Goal: Find specific page/section: Find specific page/section

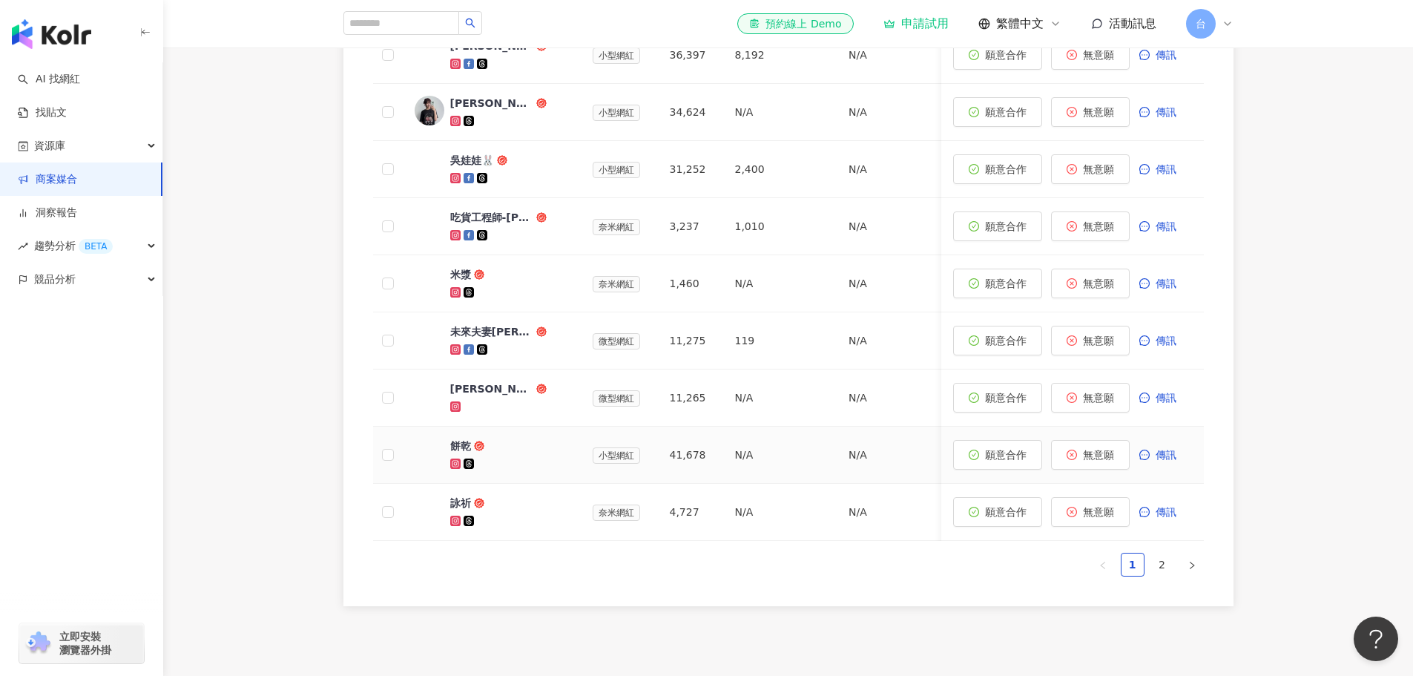
scroll to position [822, 0]
click at [1166, 577] on link "2" at bounding box center [1163, 565] width 22 height 22
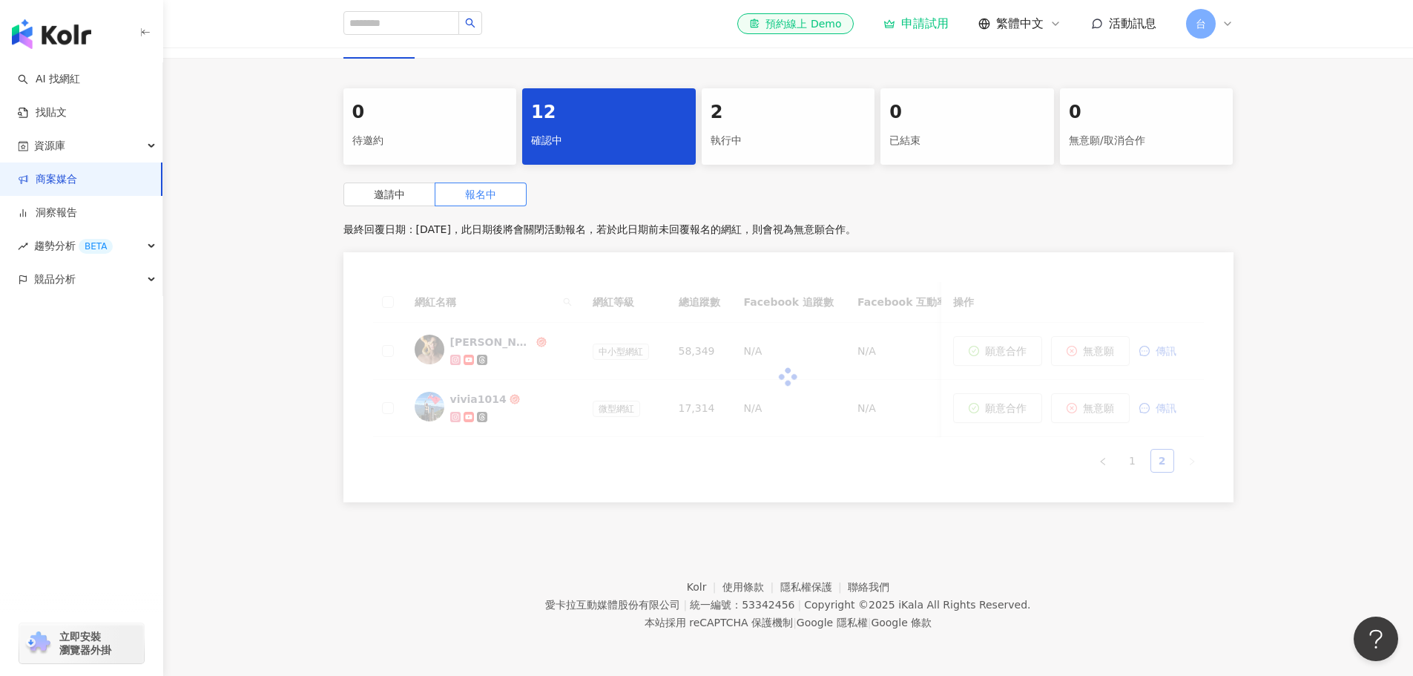
scroll to position [513, 0]
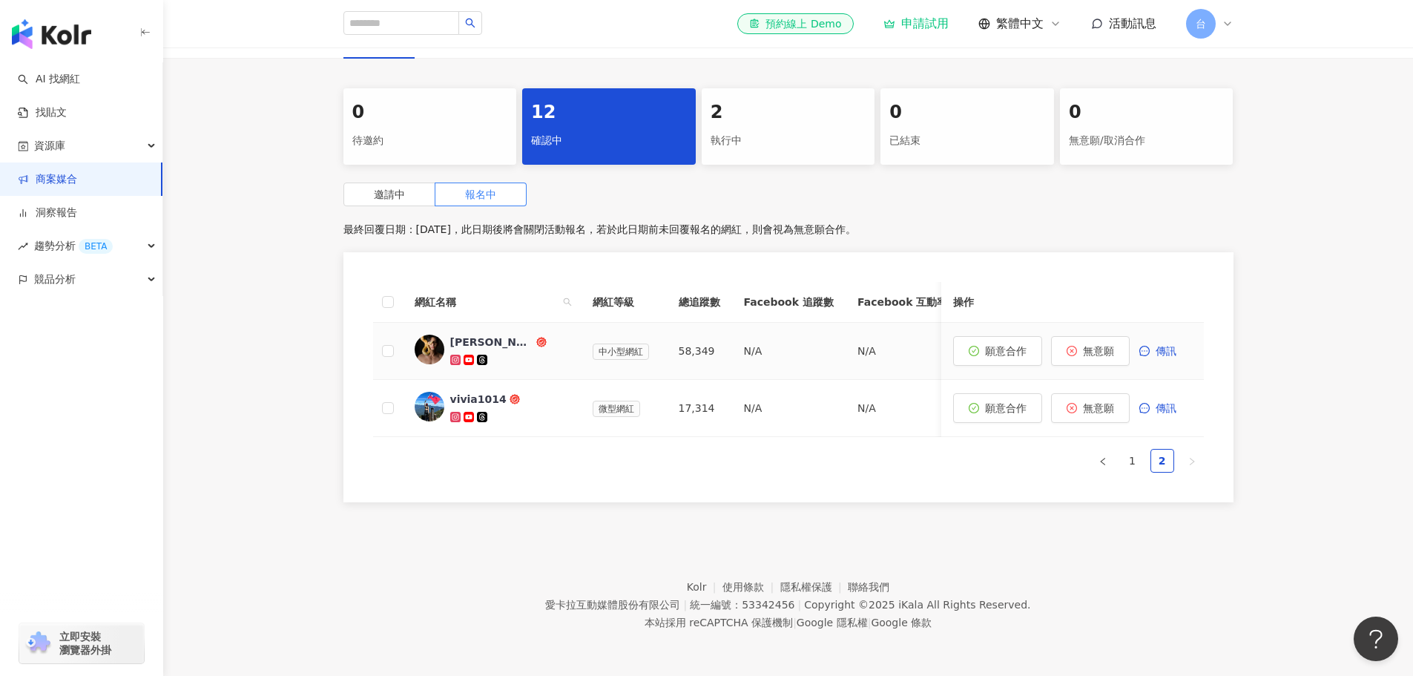
click at [469, 335] on div "[PERSON_NAME]" at bounding box center [491, 342] width 83 height 15
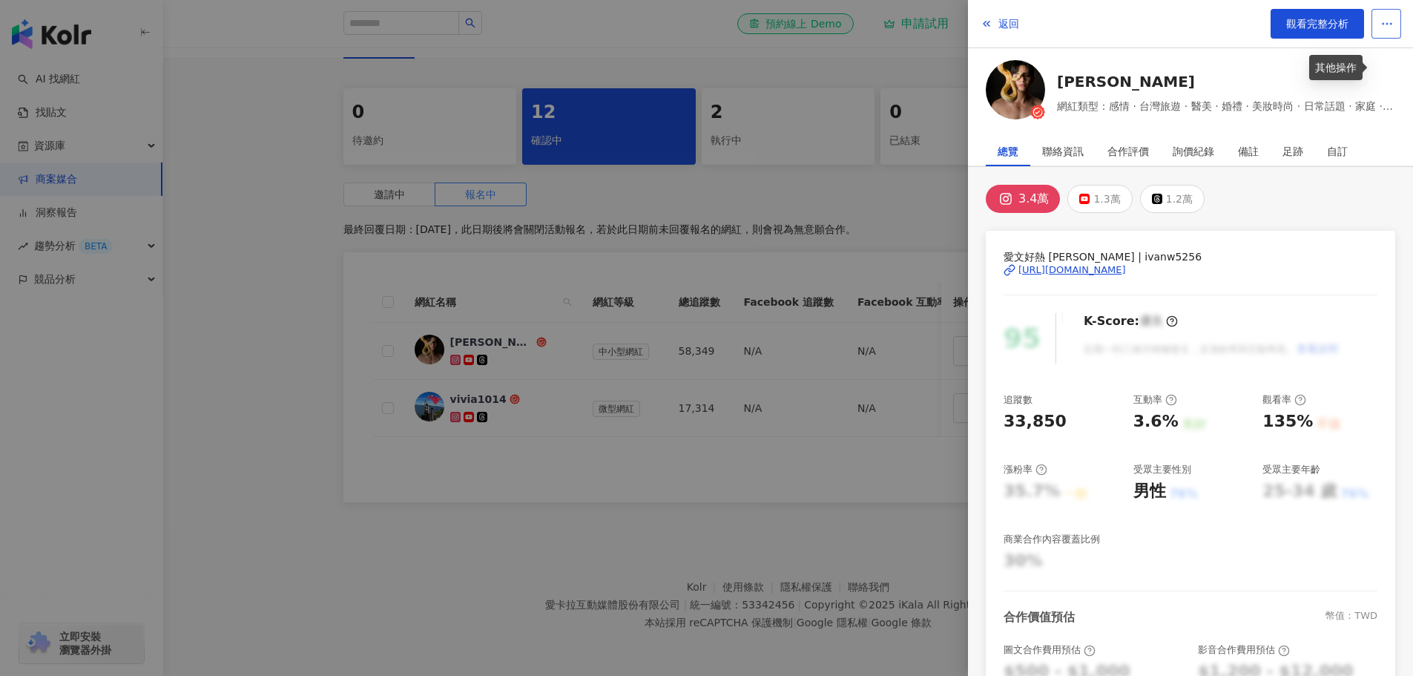
click at [1382, 17] on icon "button" at bounding box center [1387, 23] width 13 height 13
click at [922, 567] on div at bounding box center [706, 338] width 1413 height 676
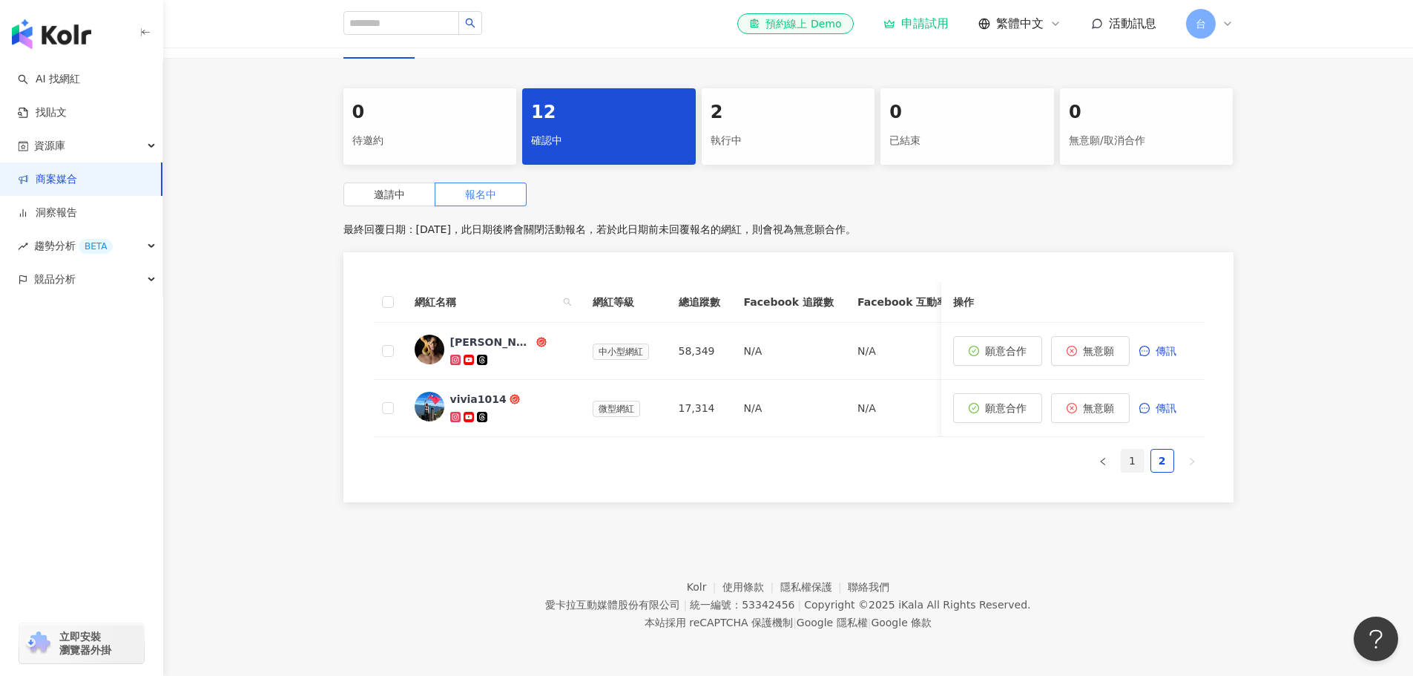
click at [1129, 455] on link "1" at bounding box center [1133, 461] width 22 height 22
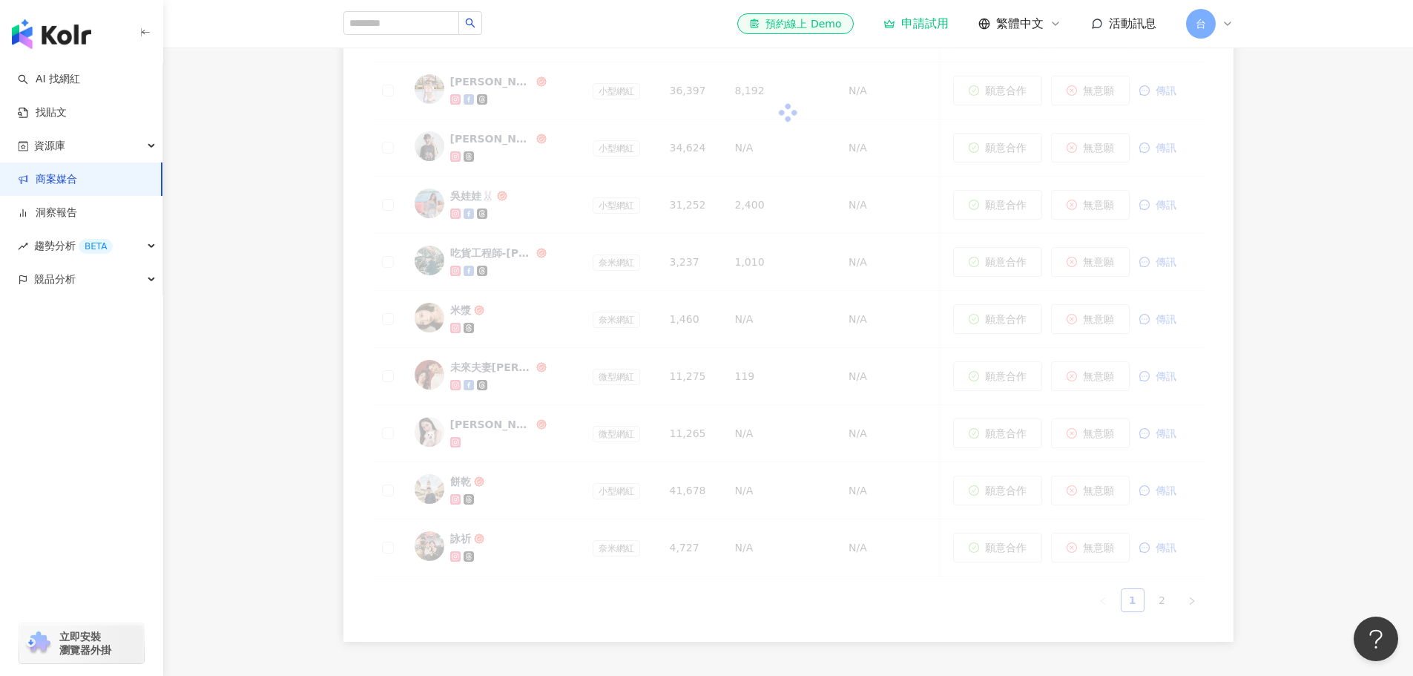
scroll to position [971, 0]
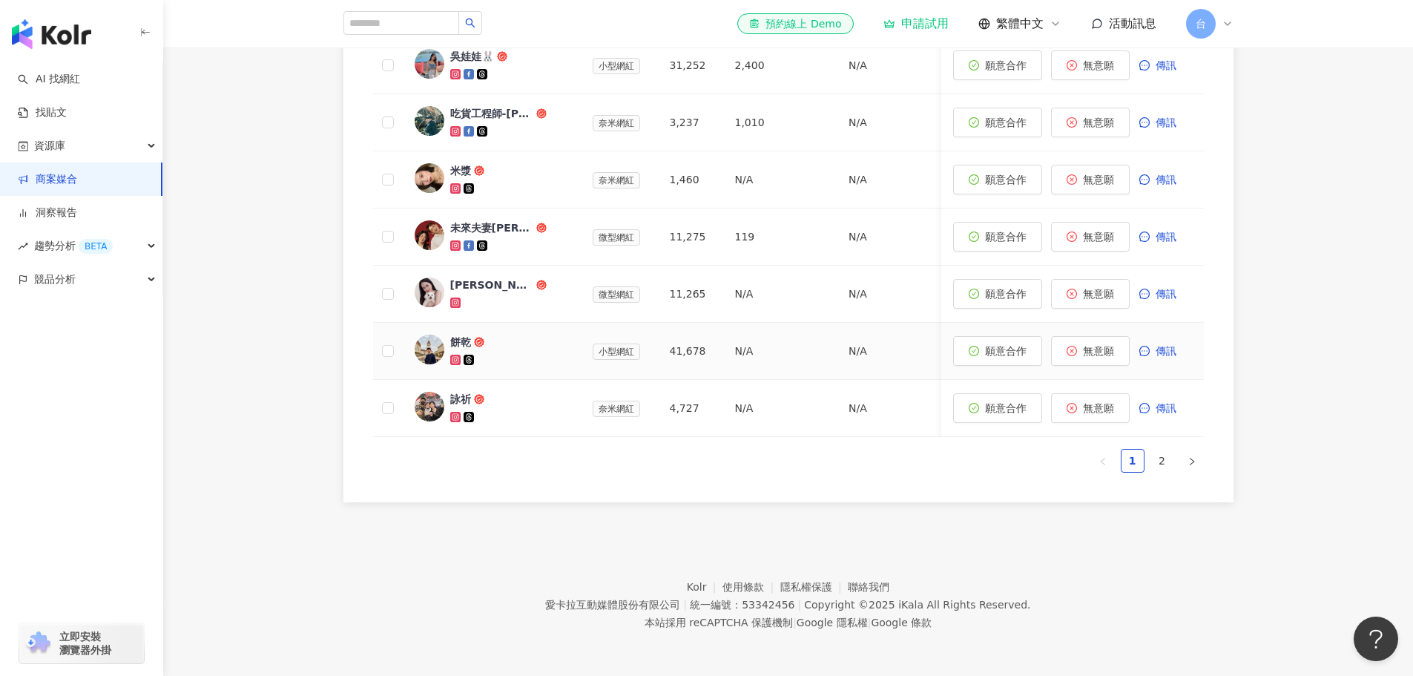
click at [459, 335] on div "餅乾" at bounding box center [460, 342] width 21 height 15
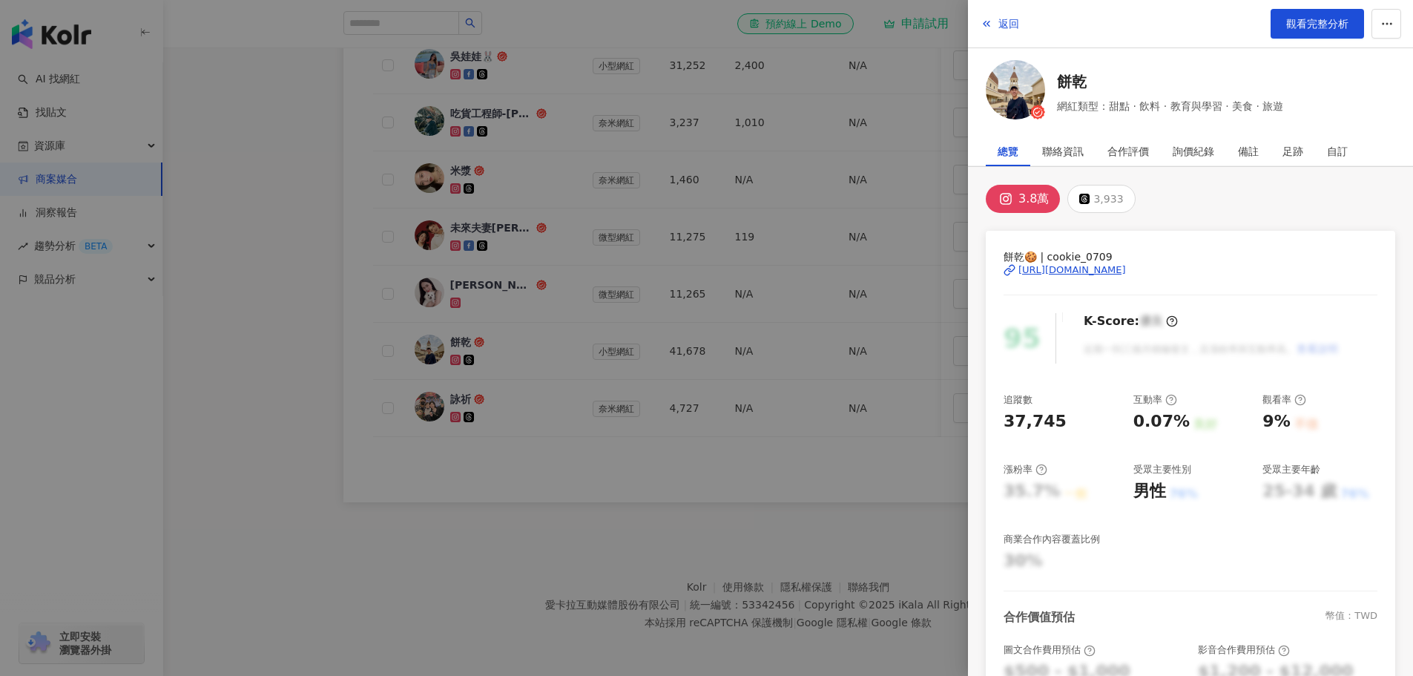
click at [709, 518] on div at bounding box center [706, 338] width 1413 height 676
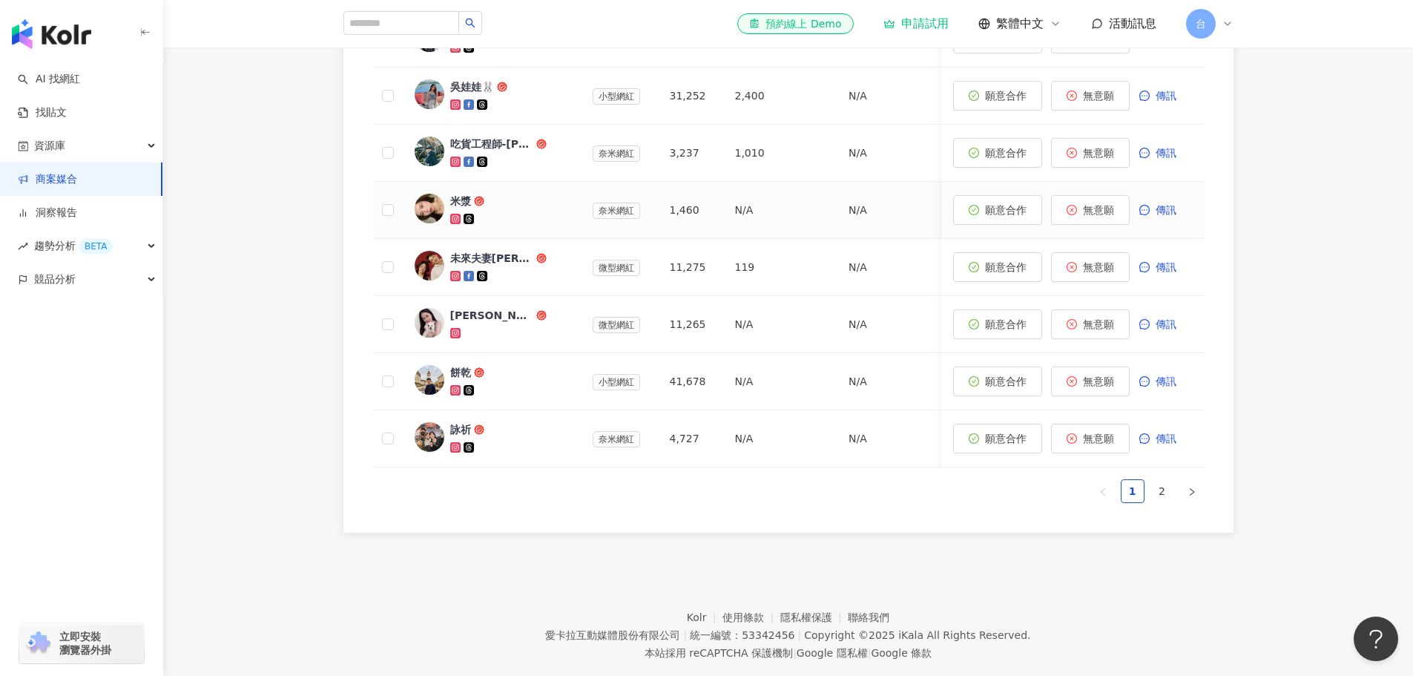
scroll to position [822, 0]
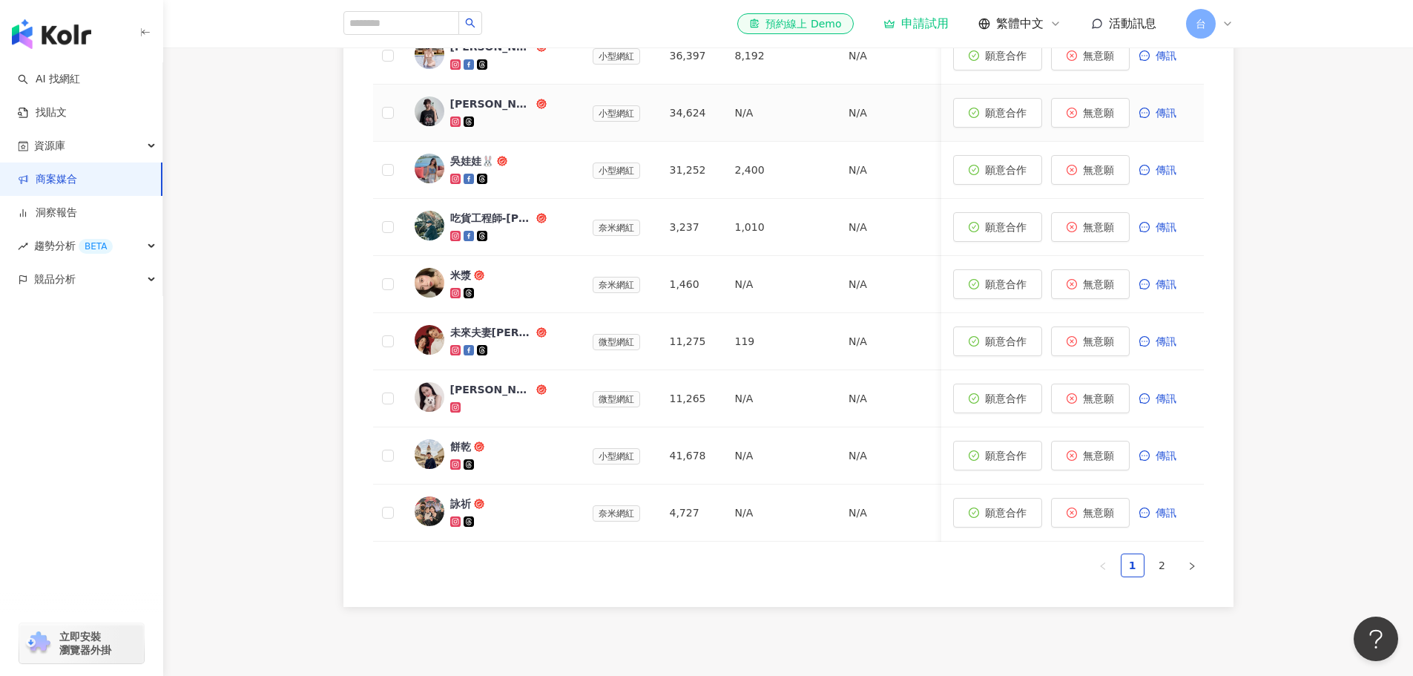
click at [462, 111] on div "[PERSON_NAME]" at bounding box center [491, 103] width 83 height 15
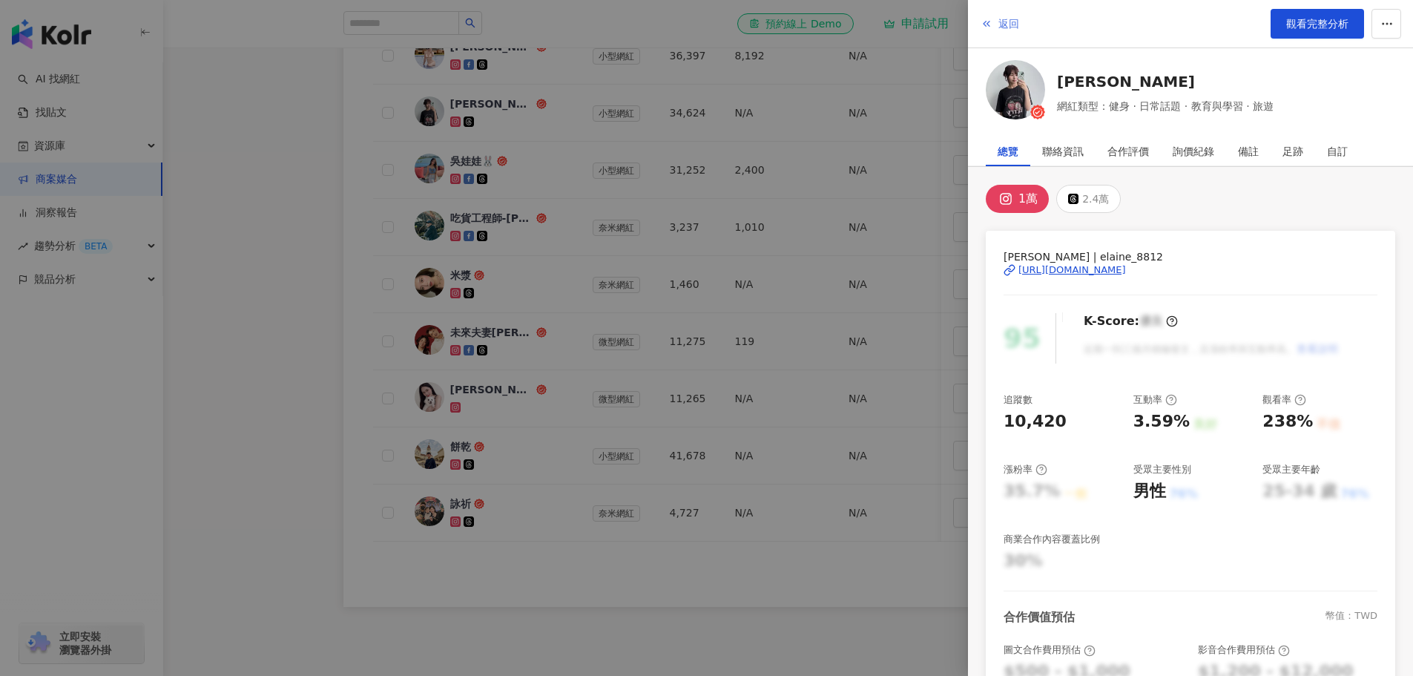
click at [1005, 30] on span "返回" at bounding box center [1009, 24] width 21 height 12
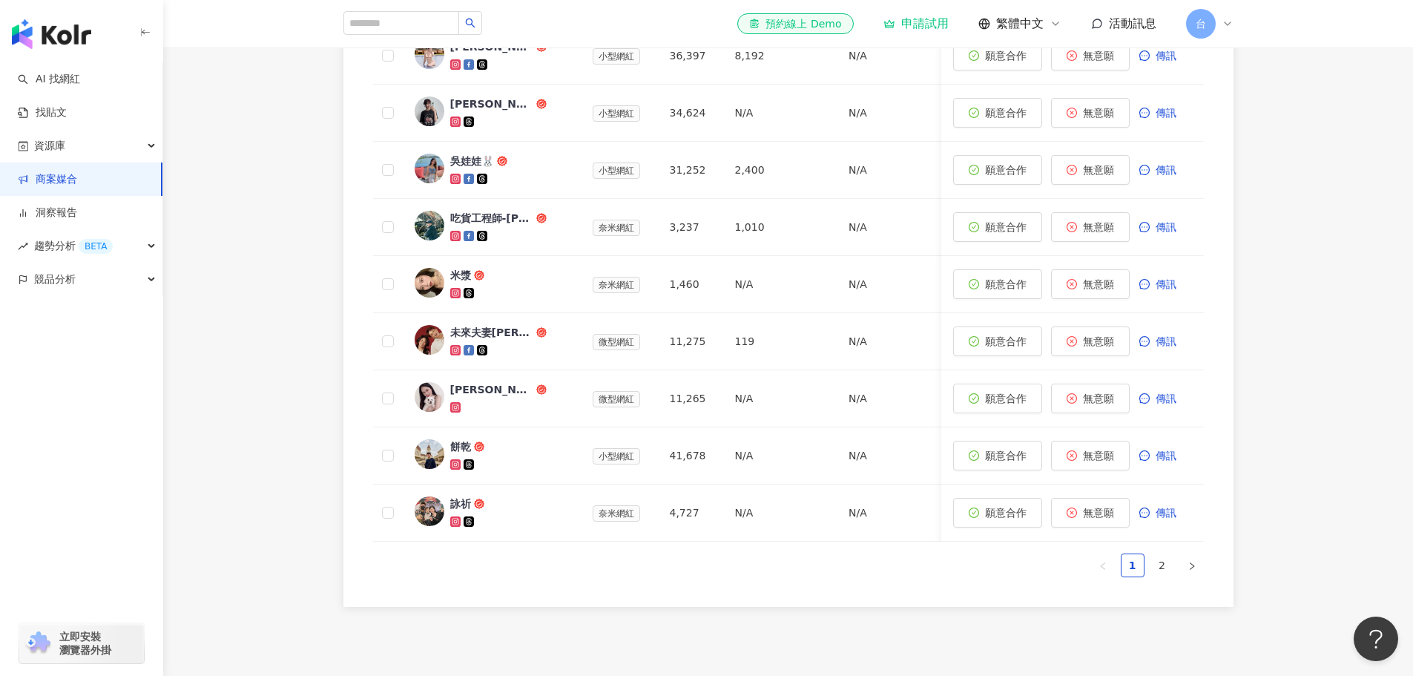
drag, startPoint x: 712, startPoint y: 610, endPoint x: 303, endPoint y: 3, distance: 731.8
click at [711, 577] on ul "1 2" at bounding box center [788, 566] width 831 height 24
